Goal: Task Accomplishment & Management: Manage account settings

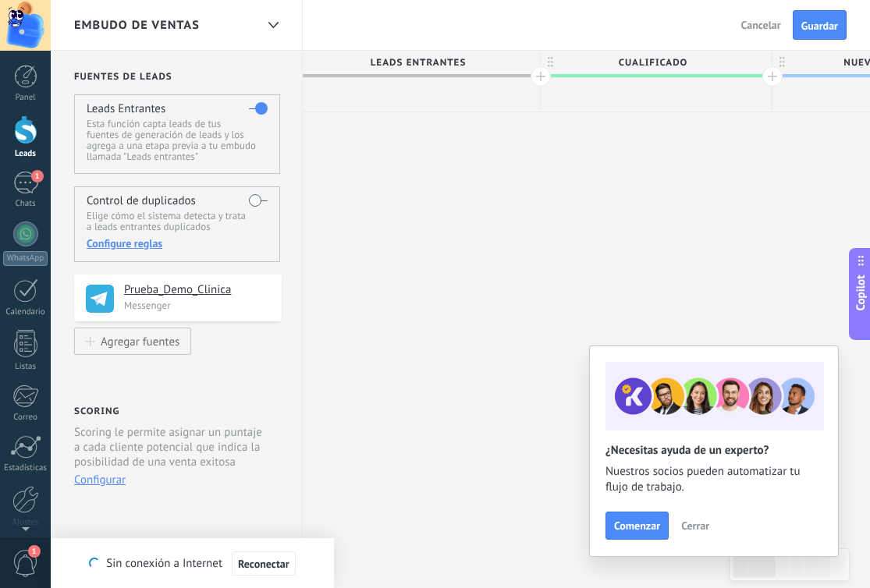
scroll to position [23, 0]
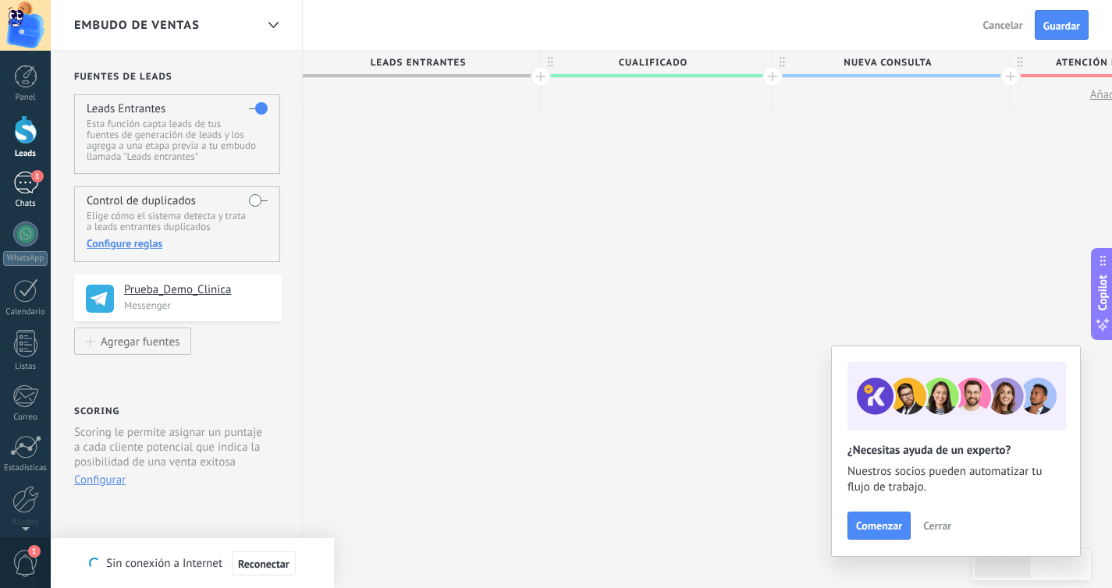
click at [22, 177] on div "1" at bounding box center [25, 183] width 25 height 23
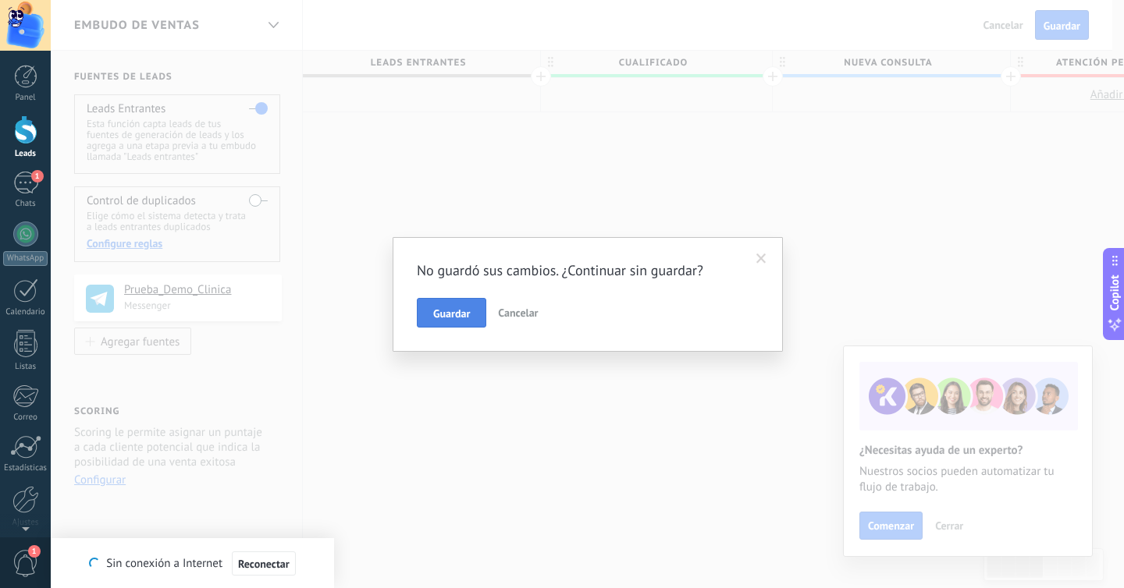
click at [460, 313] on span "Guardar" at bounding box center [451, 313] width 37 height 11
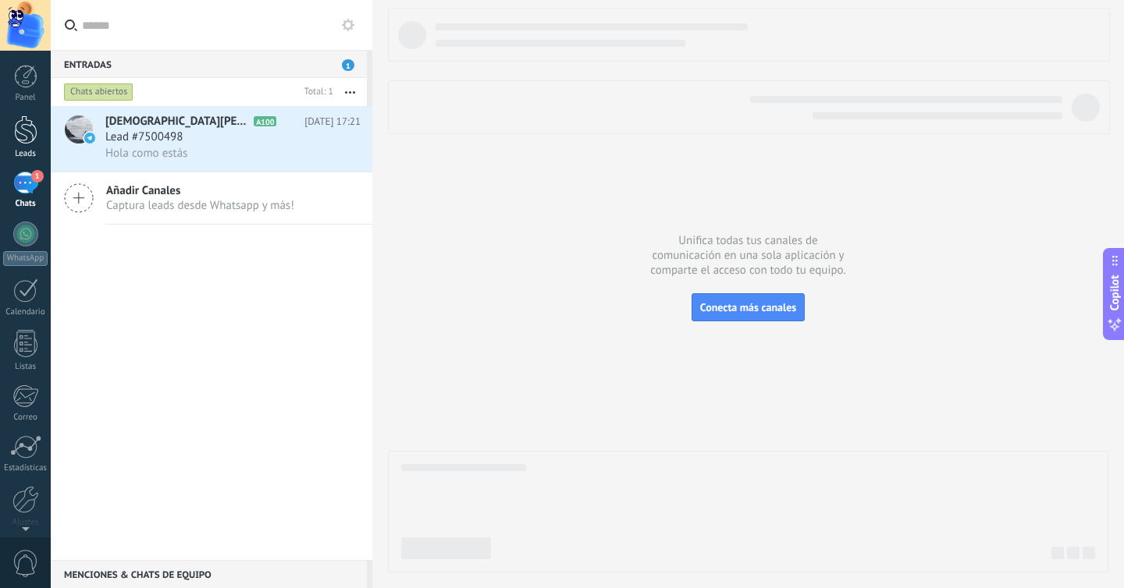
click at [27, 130] on div at bounding box center [25, 129] width 23 height 29
